Goal: Task Accomplishment & Management: Manage account settings

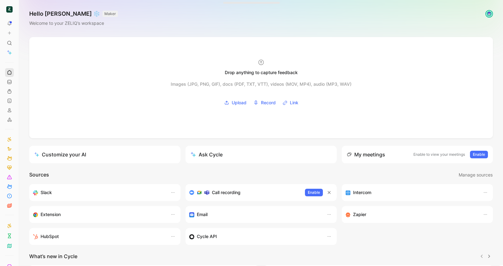
click at [12, 72] on icon at bounding box center [9, 72] width 5 height 5
click at [9, 139] on icon at bounding box center [9, 138] width 2 height 1
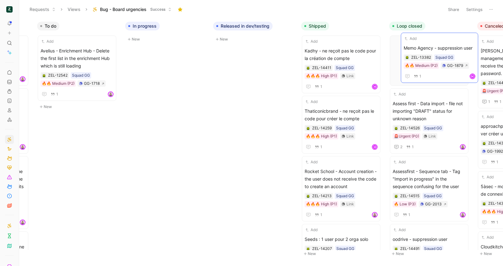
drag, startPoint x: 130, startPoint y: 48, endPoint x: 414, endPoint y: 45, distance: 283.4
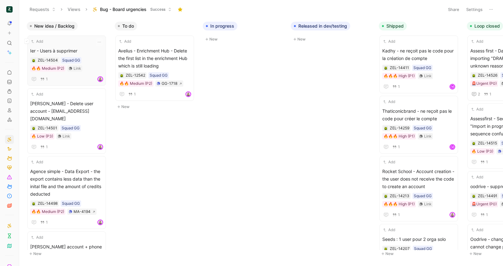
click at [71, 46] on div "Add Ier - Users à supprimer ZEL-14504 Squad GG 🔥🔥 Medium (P2) Link 1" at bounding box center [66, 60] width 73 height 45
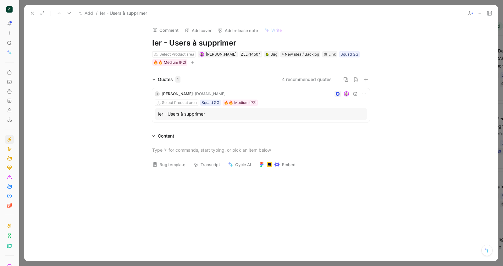
click at [257, 96] on div at bounding box center [297, 94] width 139 height 6
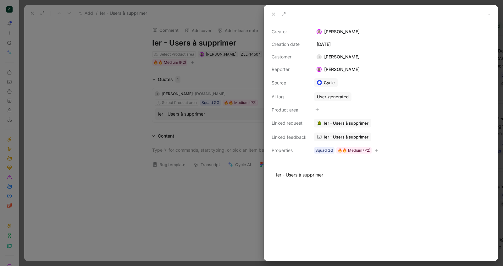
click at [340, 139] on link "Ier - Users à supprimer" at bounding box center [342, 137] width 57 height 9
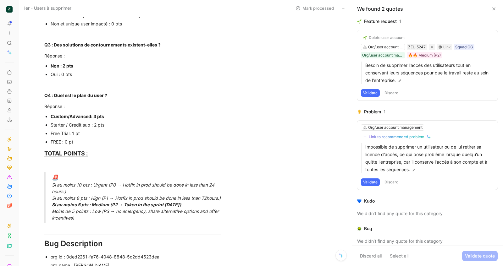
scroll to position [607, 0]
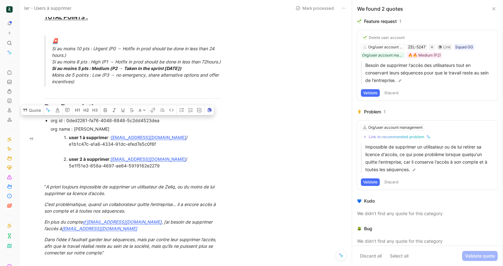
drag, startPoint x: 125, startPoint y: 140, endPoint x: 67, endPoint y: 139, distance: 58.4
click at [67, 124] on div "org id : 0ded2261-fa76-4048-8848-5c2dd4523dea" at bounding box center [136, 120] width 170 height 7
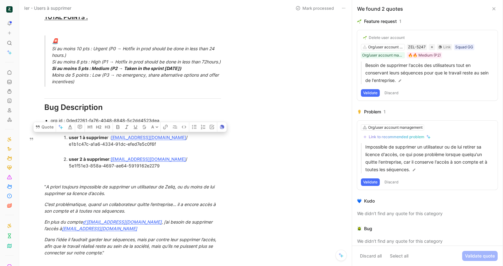
drag, startPoint x: 153, startPoint y: 157, endPoint x: 170, endPoint y: 163, distance: 18.3
click at [170, 154] on div "user 1 à supprime r : [EMAIL_ADDRESS][DOMAIN_NAME] / e1b1c47c-a1a6-4334-91dc-ef…" at bounding box center [139, 144] width 140 height 20
drag, startPoint x: 136, startPoint y: 179, endPoint x: 112, endPoint y: 178, distance: 23.9
click at [112, 169] on div "user 2 à supprimer : [EMAIL_ADDRESS][DOMAIN_NAME] / 5e1f51e3-858a-4697-ae64-591…" at bounding box center [139, 162] width 140 height 13
copy div "[EMAIL_ADDRESS][DOMAIN_NAME]"
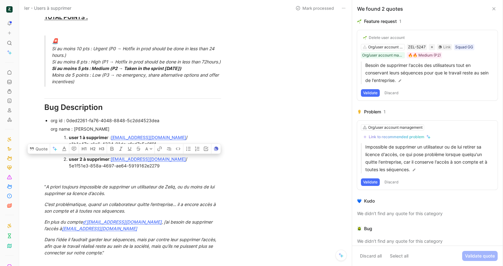
scroll to position [0, 0]
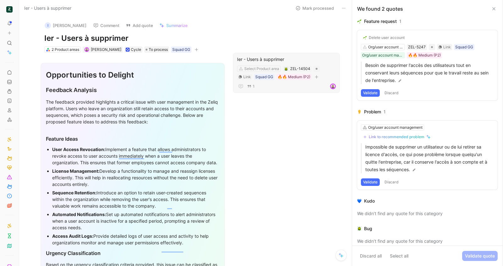
click at [245, 58] on div "Ier - Users à supprimer" at bounding box center [286, 60] width 99 height 8
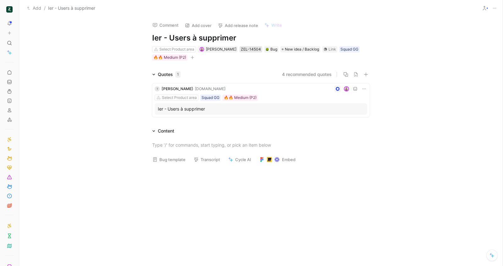
click at [241, 47] on div "ZEL-14504" at bounding box center [251, 49] width 20 height 6
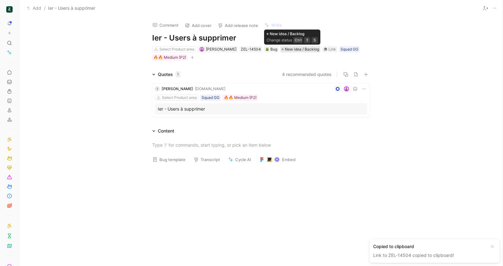
click at [292, 51] on span "New idea / Backlog" at bounding box center [302, 49] width 34 height 6
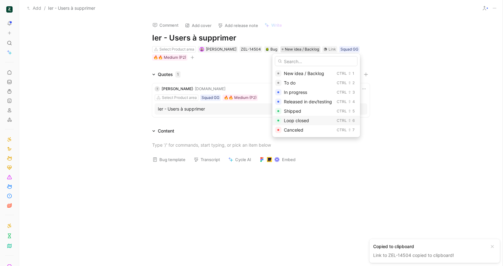
click at [292, 122] on span "Loop closed" at bounding box center [296, 120] width 25 height 5
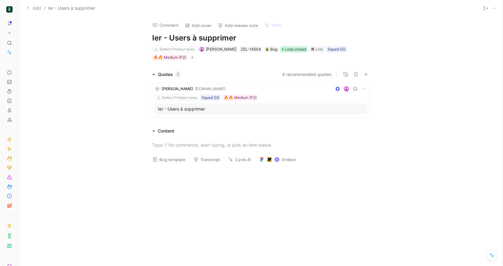
click at [293, 49] on span "Loop closed" at bounding box center [295, 49] width 21 height 6
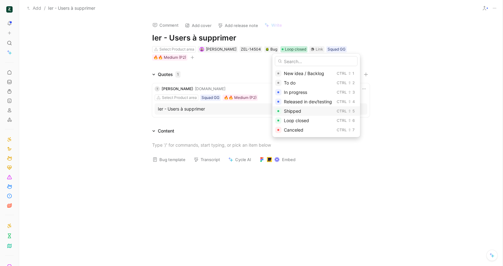
click at [307, 112] on div "Shipped" at bounding box center [309, 111] width 50 height 8
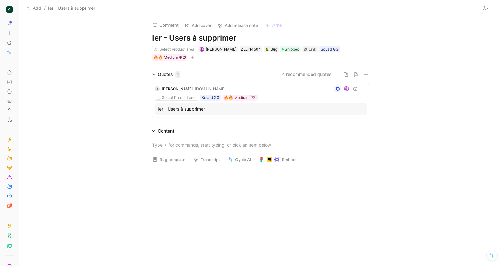
click at [228, 90] on div at bounding box center [297, 89] width 139 height 6
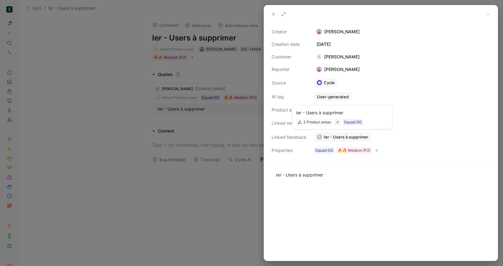
click at [340, 134] on span "Ier - Users à supprimer" at bounding box center [346, 137] width 45 height 6
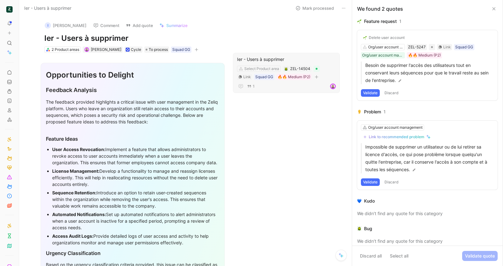
click at [293, 57] on div "Ier - Users à supprimer" at bounding box center [286, 60] width 99 height 8
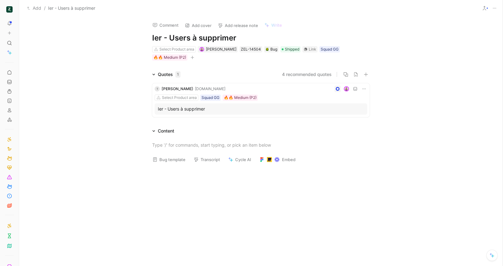
click at [281, 96] on div "Select Product area Squad GG 🔥🔥 Medium (P2)" at bounding box center [261, 98] width 212 height 6
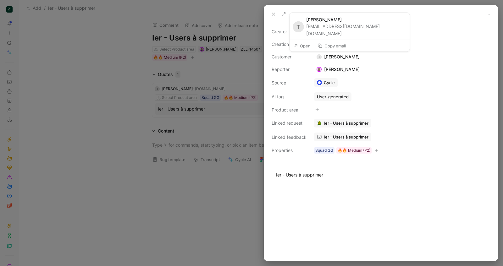
click at [329, 47] on button "Copy email" at bounding box center [331, 45] width 34 height 9
click at [272, 16] on icon at bounding box center [273, 14] width 5 height 5
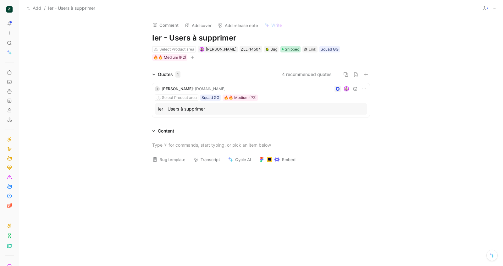
click at [288, 49] on span "Shipped" at bounding box center [292, 49] width 14 height 6
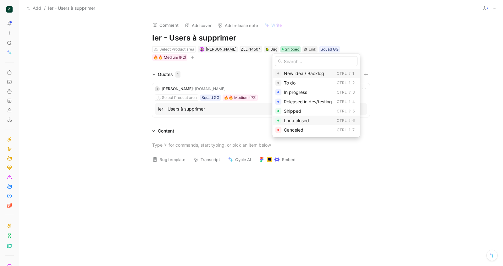
click at [294, 120] on span "Loop closed" at bounding box center [296, 120] width 25 height 5
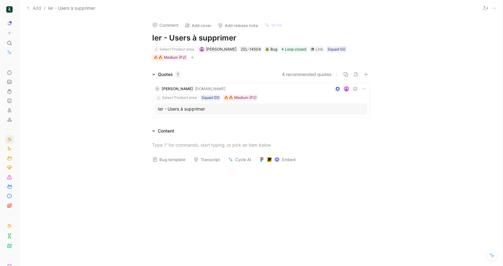
click at [12, 137] on icon at bounding box center [9, 139] width 5 height 5
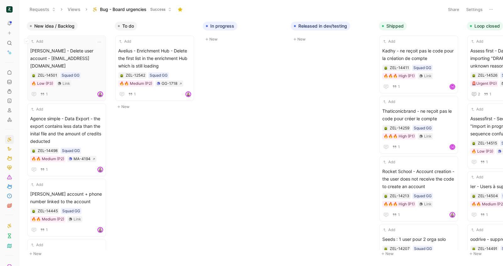
click at [75, 54] on span "[PERSON_NAME] - Delete user account - [EMAIL_ADDRESS][DOMAIN_NAME]" at bounding box center [66, 58] width 73 height 23
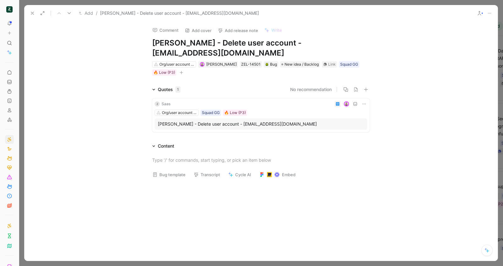
click at [31, 12] on icon at bounding box center [32, 13] width 5 height 5
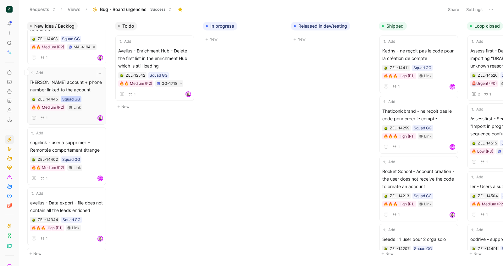
scroll to position [122, 0]
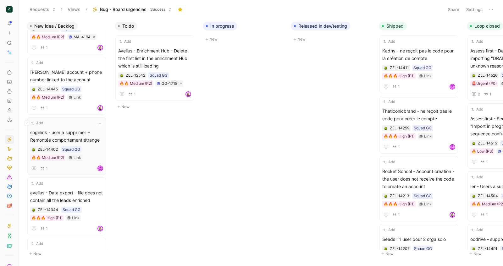
click at [80, 134] on span "sogelink - user à supprimer + Remontée comportement étrange" at bounding box center [66, 136] width 73 height 15
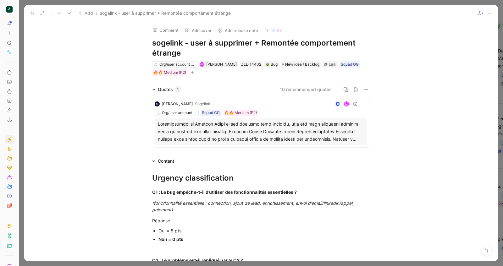
click at [238, 139] on div at bounding box center [261, 131] width 206 height 23
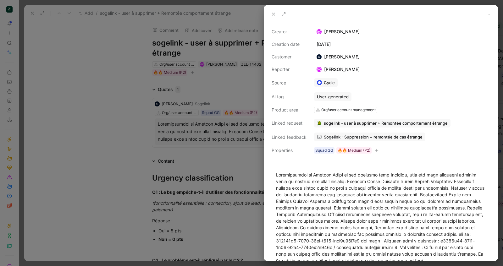
click at [351, 137] on span "Sogelink - Suppression + remontée de cas étrange" at bounding box center [373, 137] width 99 height 6
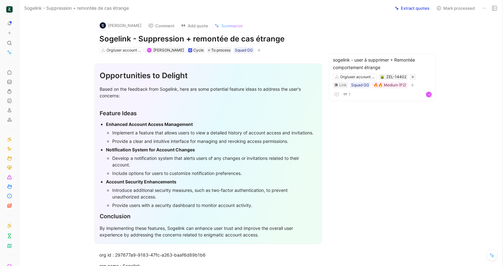
scroll to position [129, 0]
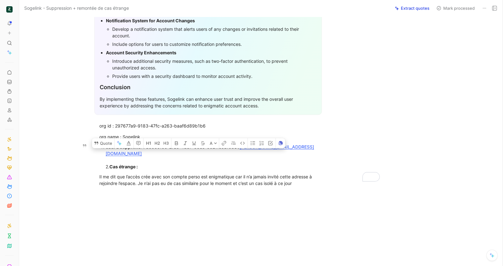
drag, startPoint x: 232, startPoint y: 147, endPoint x: 144, endPoint y: 145, distance: 88.3
click at [144, 145] on div "user à supprime r : d0559f00-27a5-4d37-90e5-0021fc9a108e / [PERSON_NAME][EMAIL_…" at bounding box center [211, 157] width 211 height 26
click at [241, 161] on div "user à supprime r : d0559f00-27a5-4d37-90e5-0021fc9a108e / [PERSON_NAME][EMAIL_…" at bounding box center [211, 157] width 211 height 26
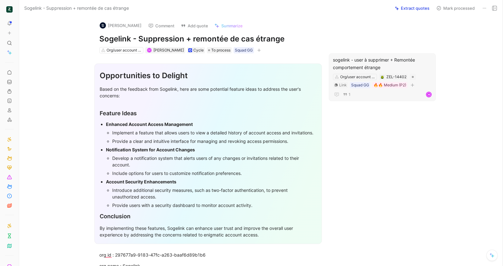
click at [379, 59] on div "sogelink - user à supprimer + Remontée comportement étrange" at bounding box center [382, 63] width 99 height 15
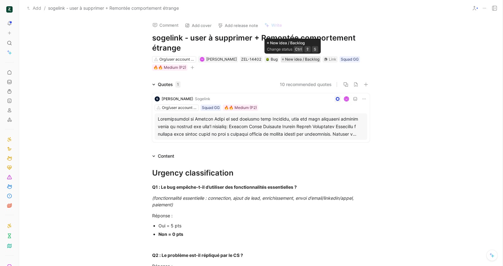
click at [287, 62] on span "New idea / Backlog" at bounding box center [302, 59] width 34 height 6
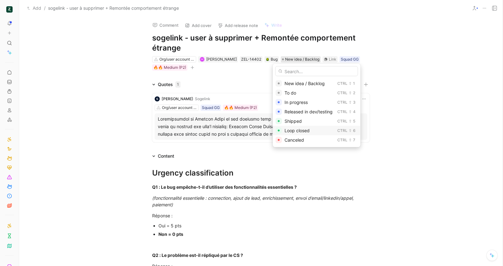
click at [296, 134] on div "Loop closed" at bounding box center [309, 131] width 50 height 8
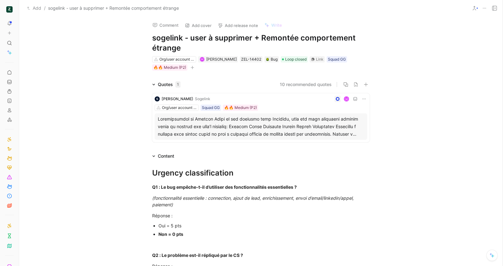
click at [492, 8] on icon at bounding box center [494, 8] width 5 height 5
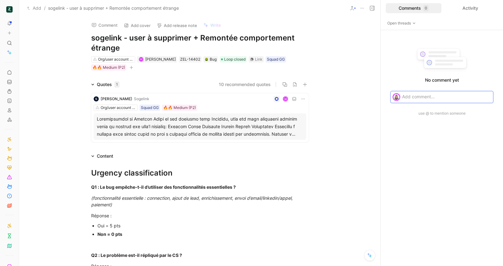
click at [421, 99] on p at bounding box center [446, 96] width 89 height 7
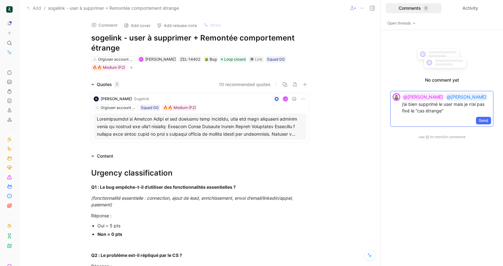
click at [448, 104] on p "@[PERSON_NAME] @[PERSON_NAME] j’ai bien supprimé le user mais je n’ai pas fixé …" at bounding box center [446, 103] width 89 height 21
click at [488, 117] on span "Send" at bounding box center [482, 120] width 9 height 6
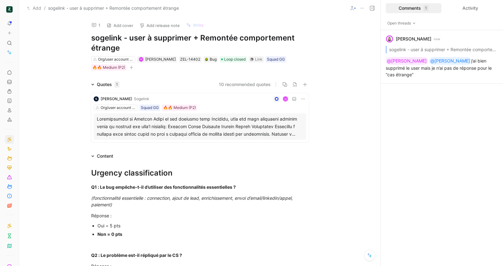
click at [11, 139] on icon at bounding box center [9, 139] width 5 height 5
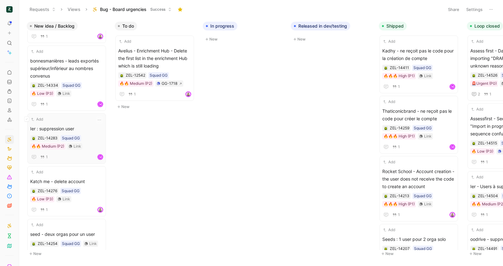
scroll to position [251, 0]
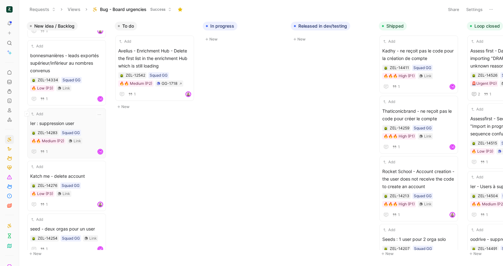
click at [90, 127] on span "Ier : suppression user" at bounding box center [66, 124] width 73 height 8
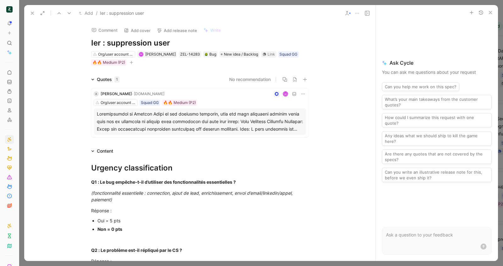
click at [248, 124] on div at bounding box center [200, 121] width 206 height 23
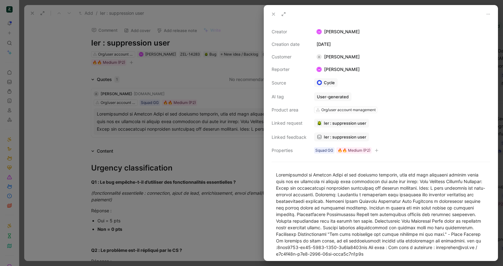
click at [335, 134] on span "Ier : suppression user" at bounding box center [345, 137] width 42 height 6
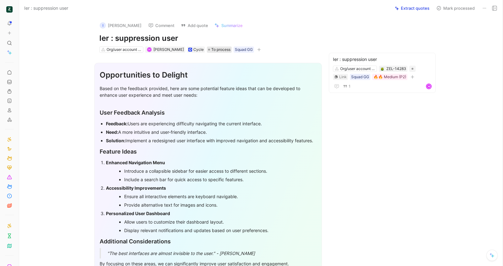
click at [208, 50] on div "To process" at bounding box center [219, 49] width 22 height 6
click at [419, 61] on div "Ier : suppression user" at bounding box center [382, 60] width 99 height 8
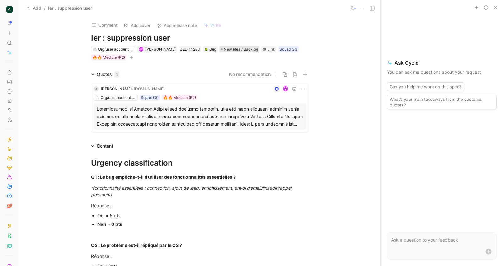
click at [224, 49] on span "New idea / Backlog" at bounding box center [241, 49] width 34 height 6
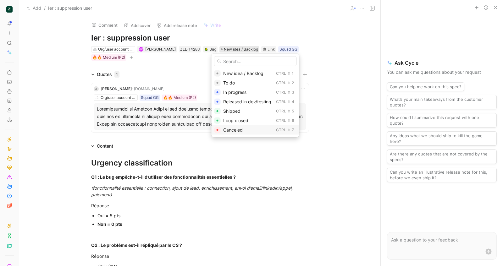
click at [243, 125] on div "Canceled Ctrl ⇧ 7" at bounding box center [255, 129] width 88 height 9
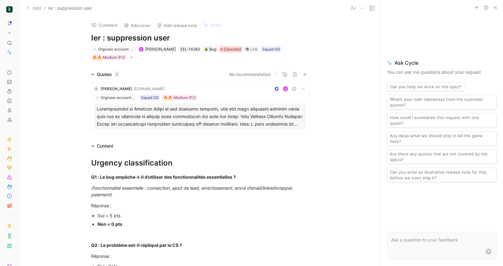
click at [225, 51] on span "Canceled" at bounding box center [232, 49] width 17 height 6
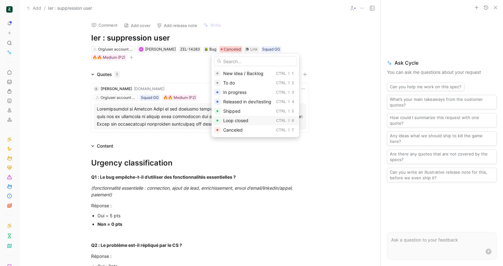
click at [248, 117] on div "Loop closed" at bounding box center [248, 121] width 50 height 8
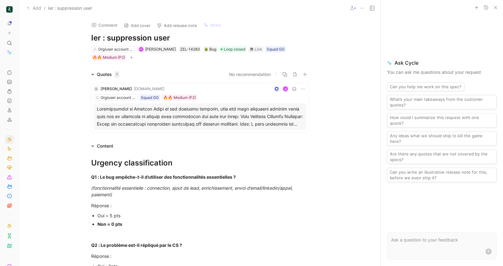
click at [12, 140] on icon at bounding box center [9, 139] width 5 height 5
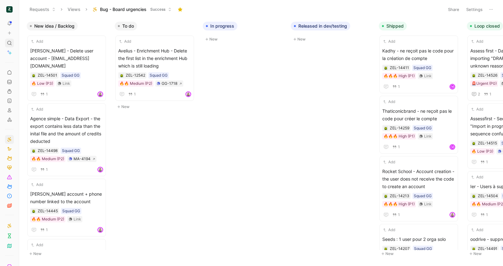
click at [9, 45] on icon at bounding box center [9, 43] width 5 height 5
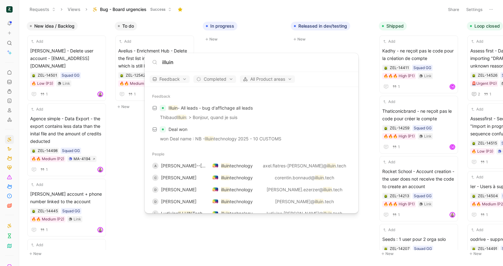
type input "illuin"
